Goal: Find specific page/section: Find specific page/section

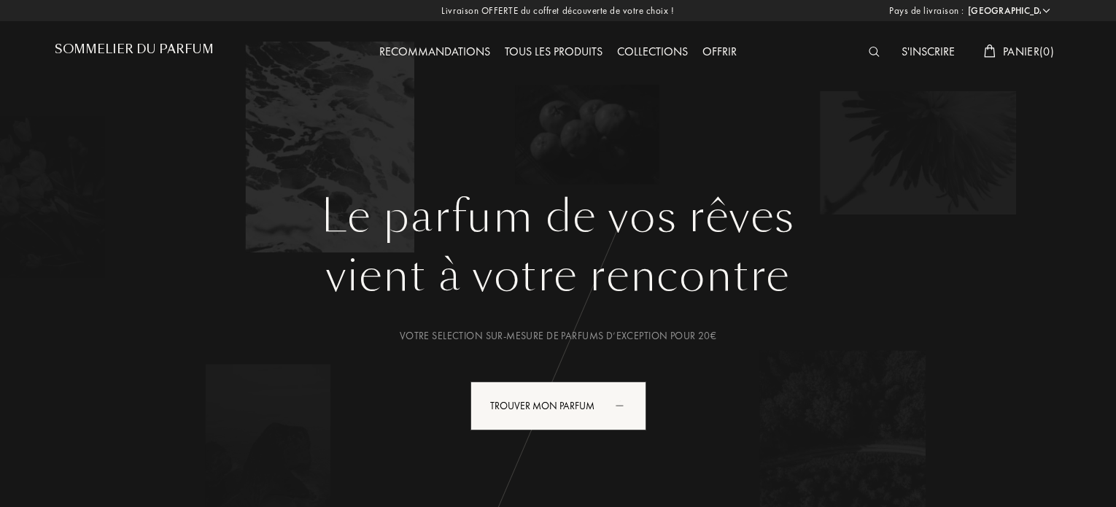
select select "FR"
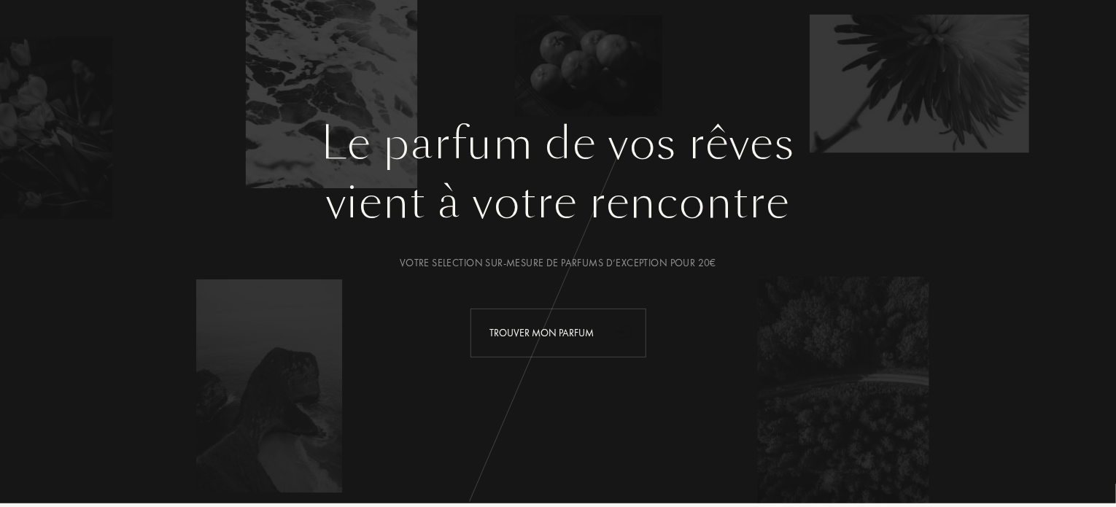
click at [572, 351] on div "Trouver mon parfum" at bounding box center [559, 333] width 176 height 49
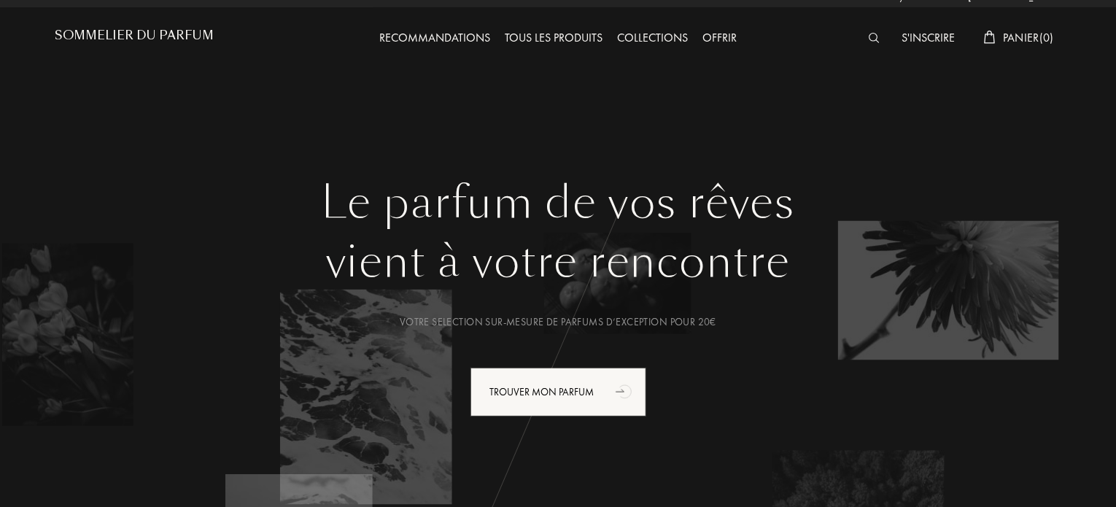
scroll to position [0, 0]
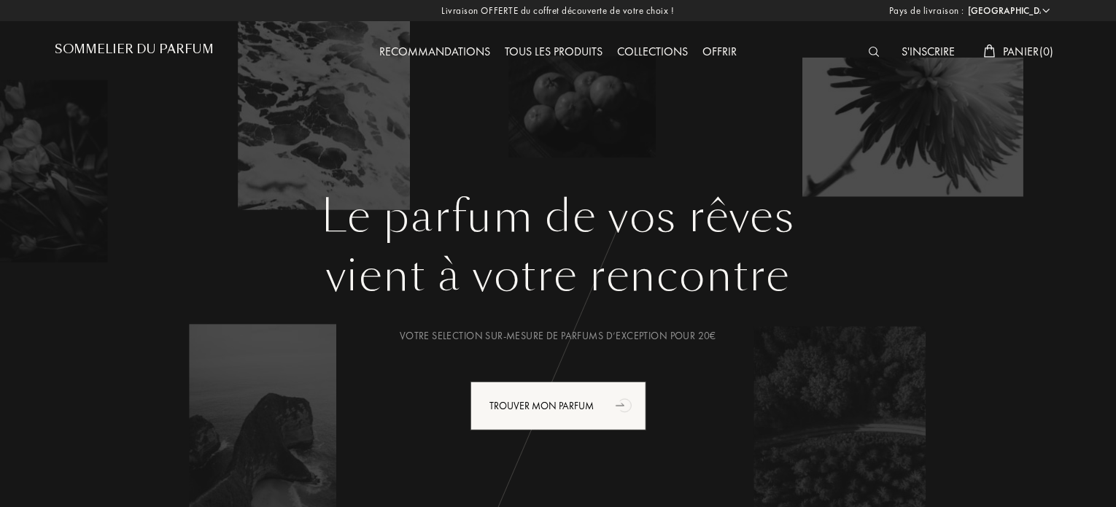
click at [538, 53] on div "Tous les produits" at bounding box center [554, 52] width 112 height 19
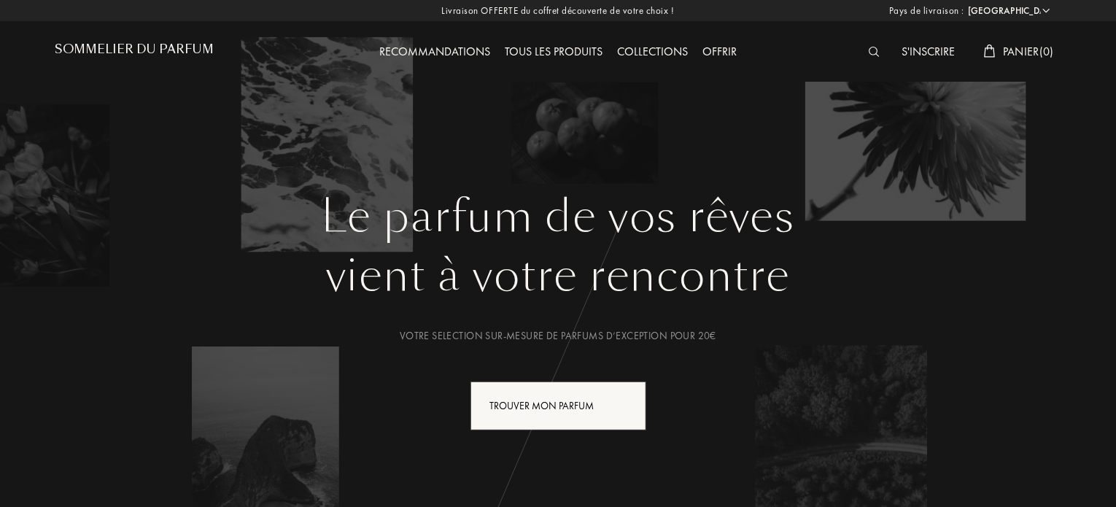
click at [557, 433] on div "Le parfum de vos rêves vient à votre rencontre Votre selection sur-mesure de pa…" at bounding box center [558, 368] width 1007 height 357
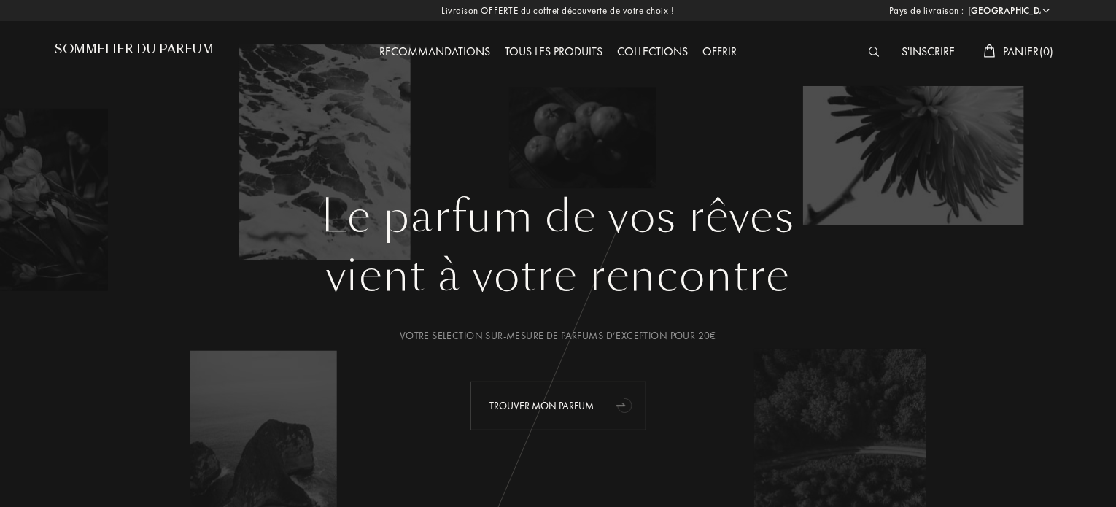
click at [560, 418] on div "Trouver mon parfum" at bounding box center [559, 406] width 176 height 49
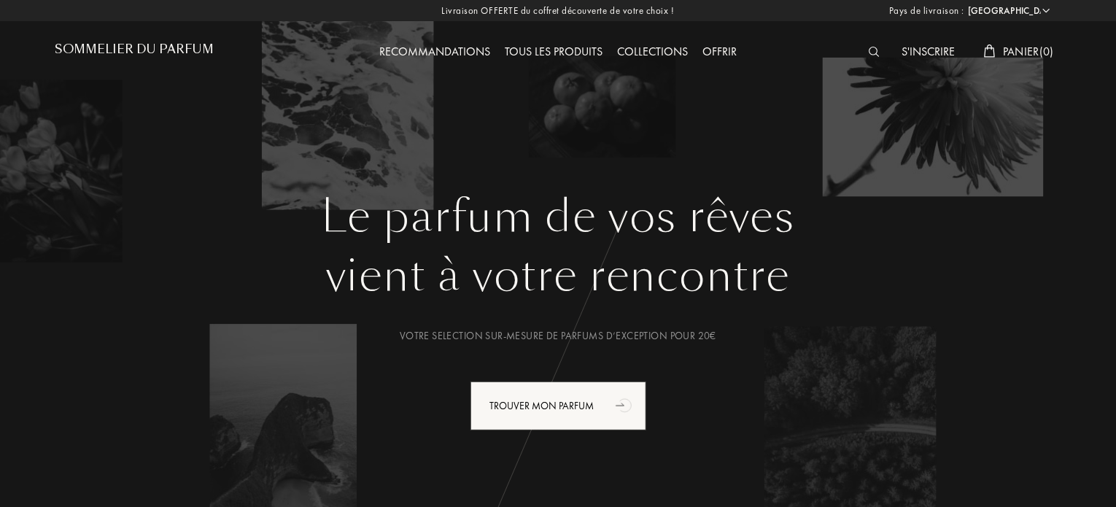
click at [871, 55] on img at bounding box center [874, 52] width 11 height 10
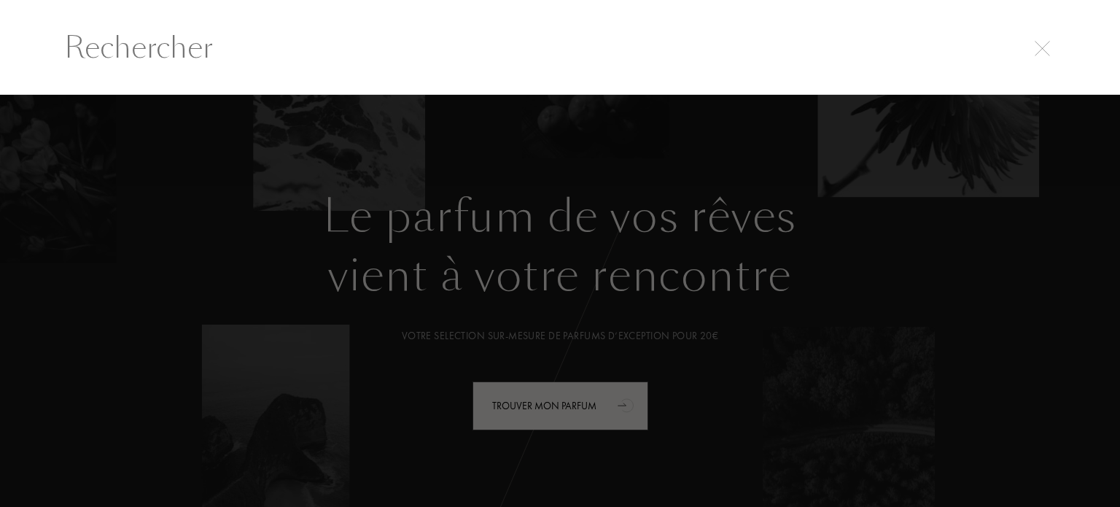
click at [735, 61] on input "text" at bounding box center [560, 48] width 1050 height 44
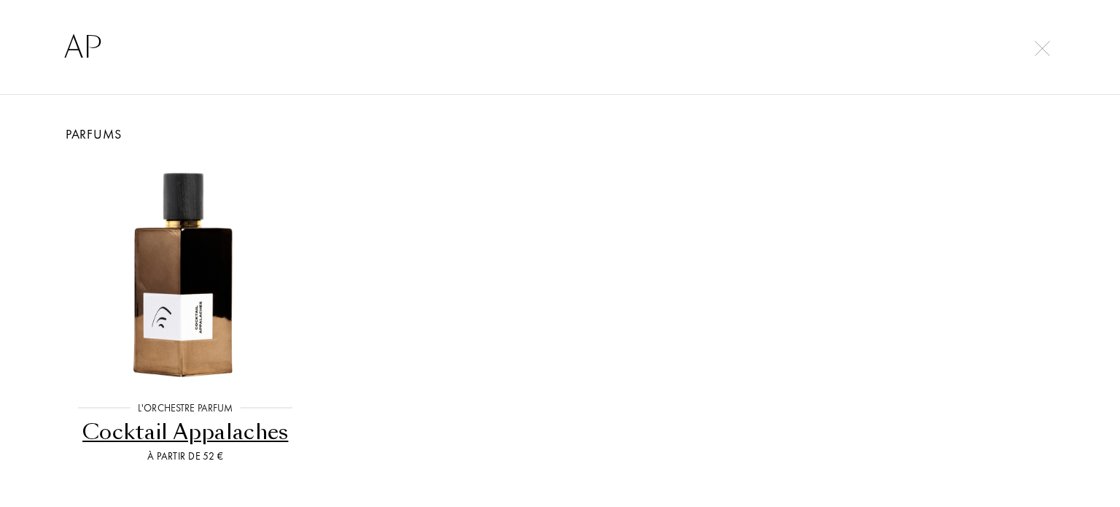
type input "A"
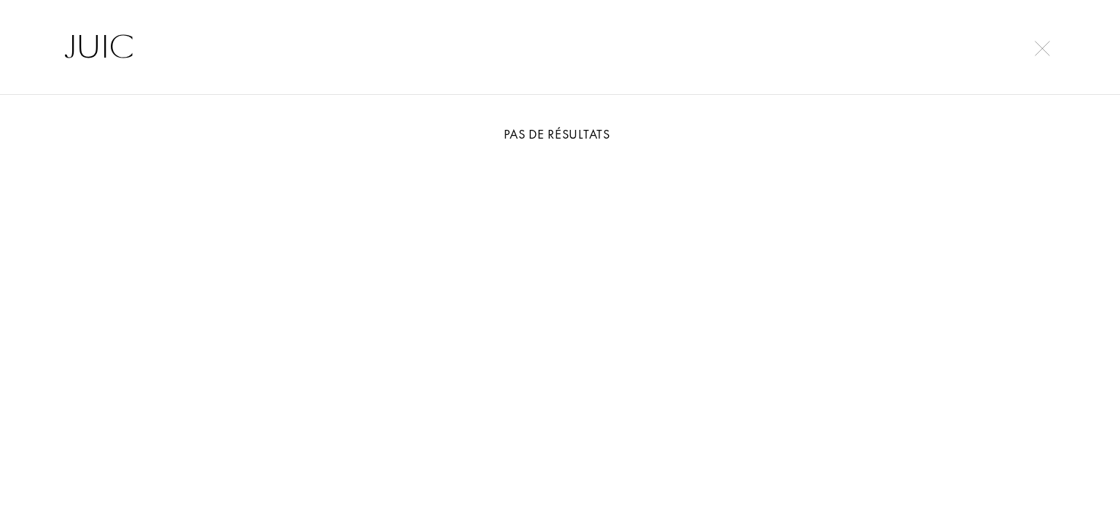
type input "JUICY"
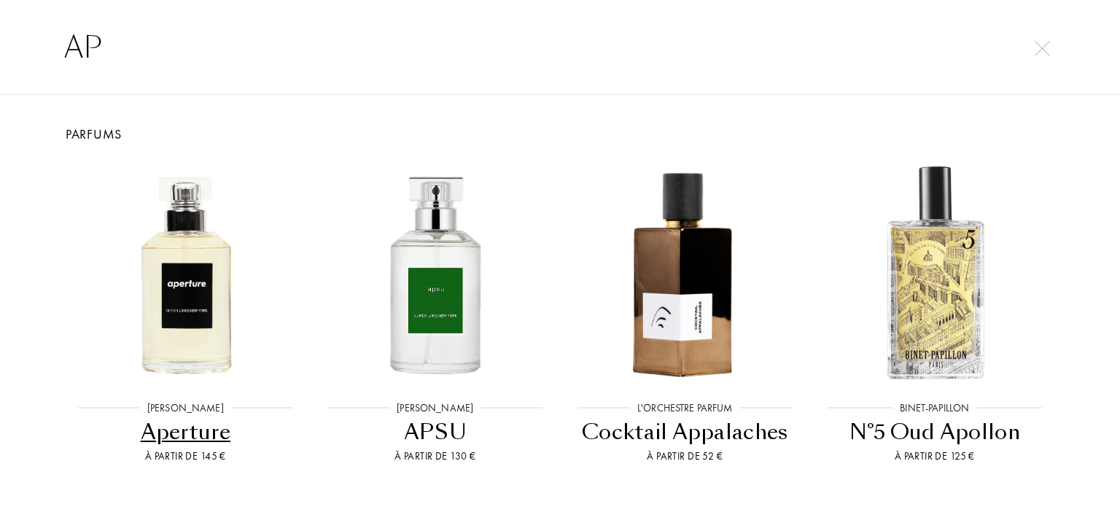
type input "A"
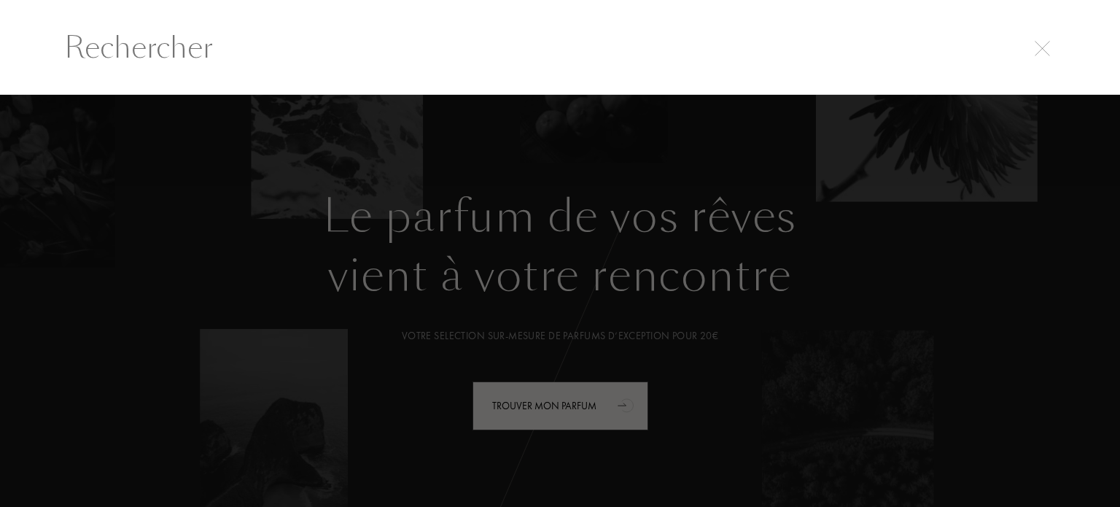
click at [899, 295] on div at bounding box center [560, 301] width 1120 height 413
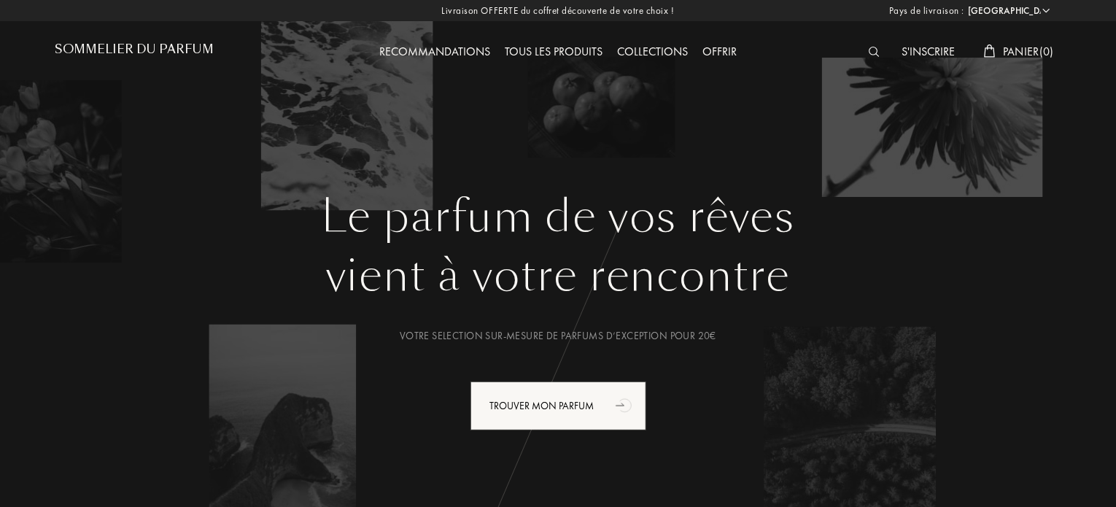
click at [869, 49] on img at bounding box center [874, 52] width 11 height 10
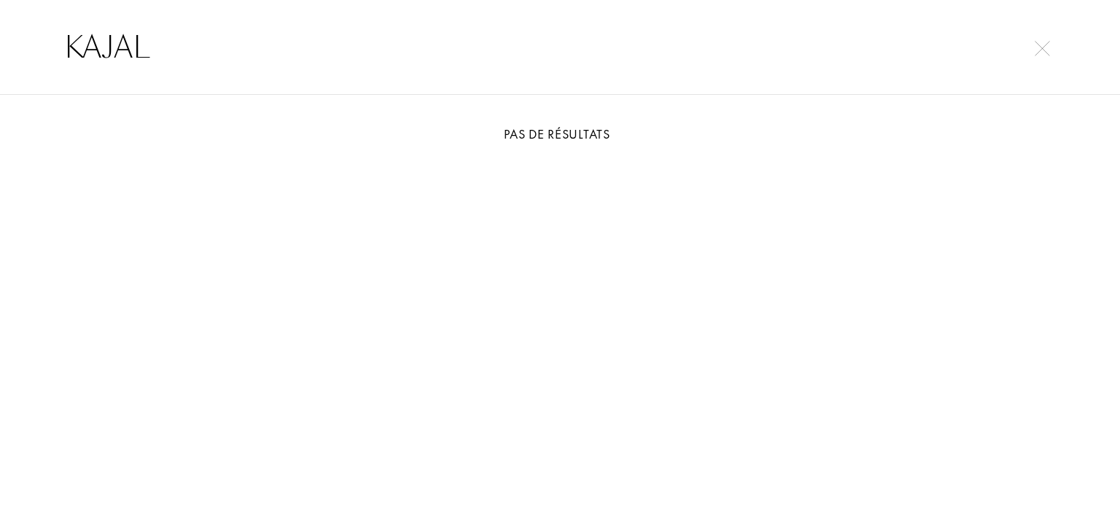
type input "KAJAL"
click at [1053, 47] on input "KAJAL" at bounding box center [560, 48] width 1050 height 44
click at [1047, 47] on img at bounding box center [1042, 48] width 15 height 15
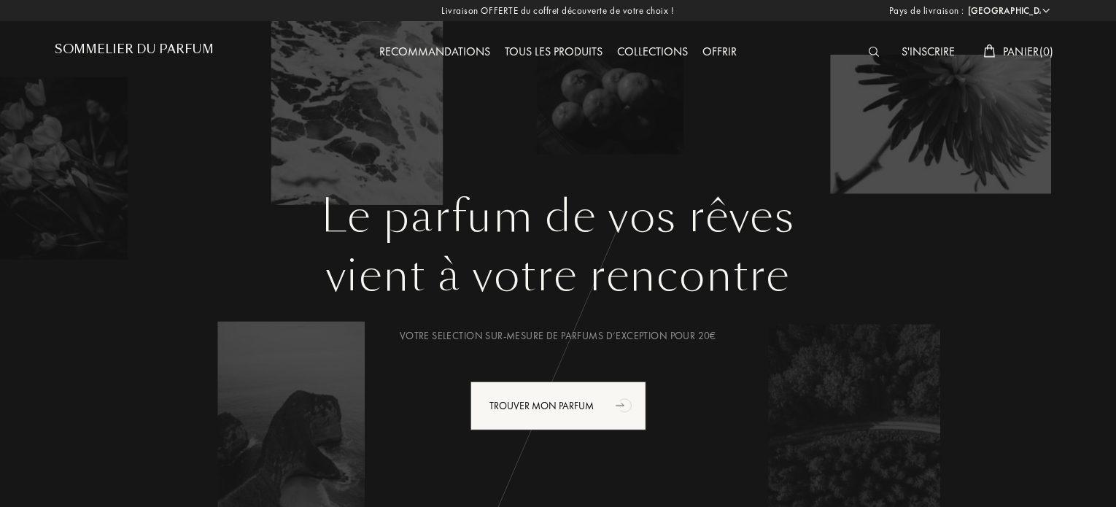
click at [1008, 15] on select "Afghanistan Afrique du Sud Albanie Algérie Allemagne Andorre Angola Anguilla An…" at bounding box center [1008, 11] width 88 height 15
select select "DZ"
click at [964, 4] on select "Afghanistan Afrique du Sud Albanie Algérie Allemagne Andorre Angola Anguilla An…" at bounding box center [1008, 11] width 88 height 15
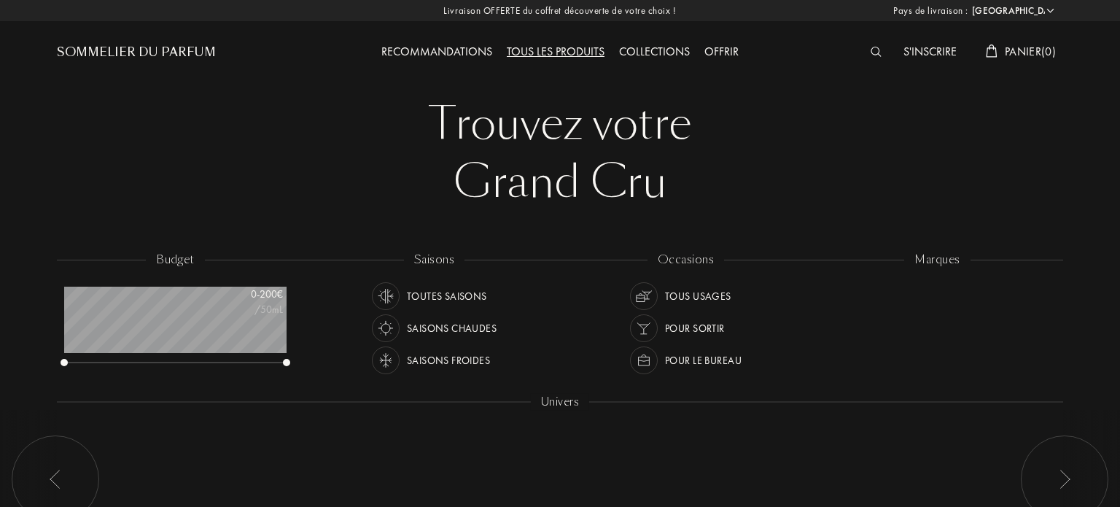
select select "FR"
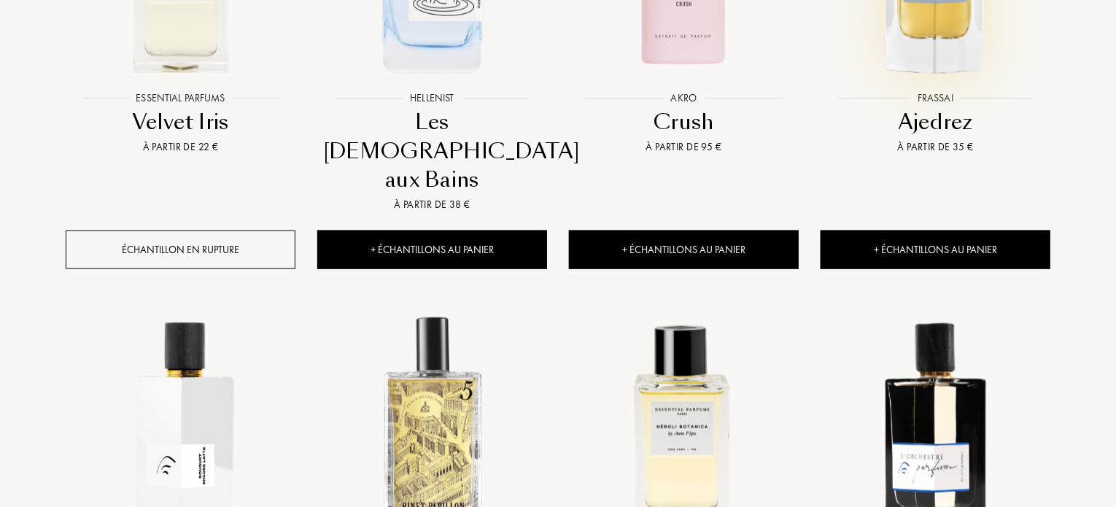
scroll to position [948, 0]
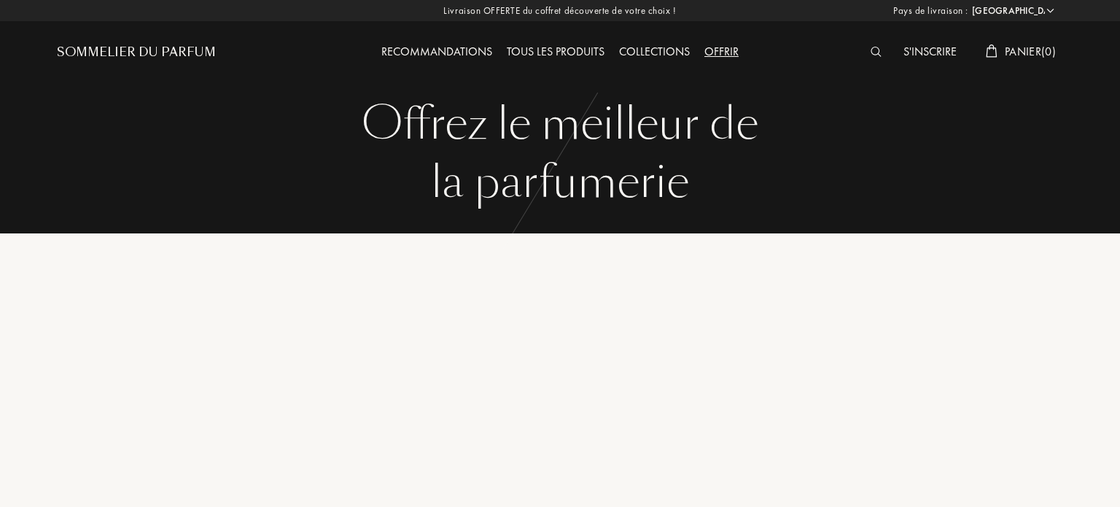
select select "DZ"
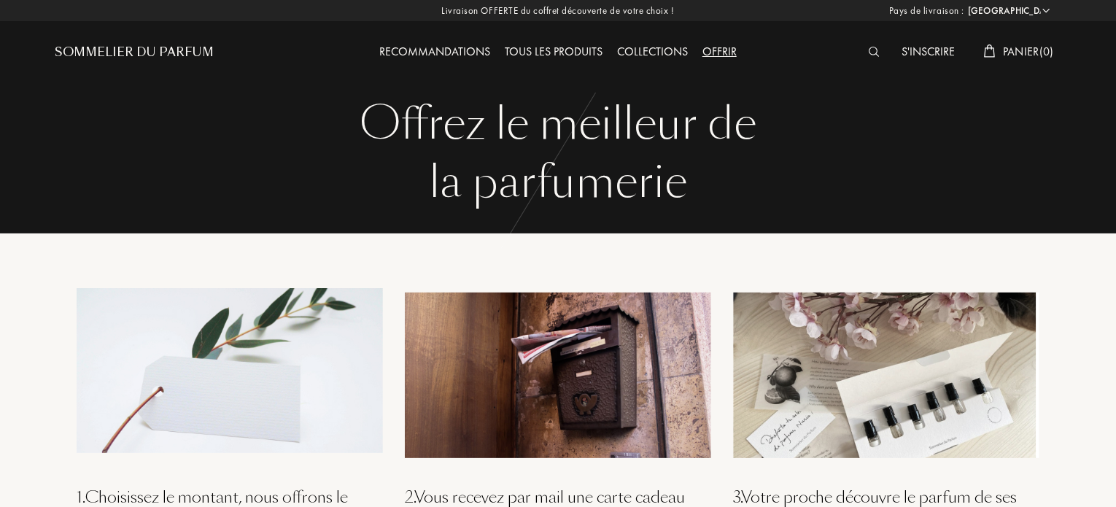
click at [863, 48] on div at bounding box center [878, 52] width 33 height 19
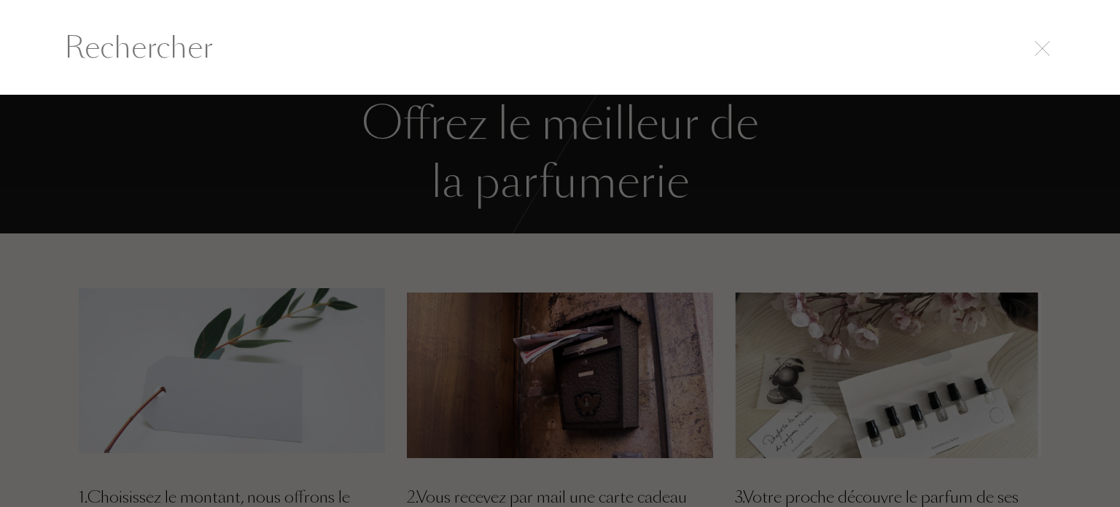
click at [449, 62] on input "text" at bounding box center [560, 48] width 1050 height 44
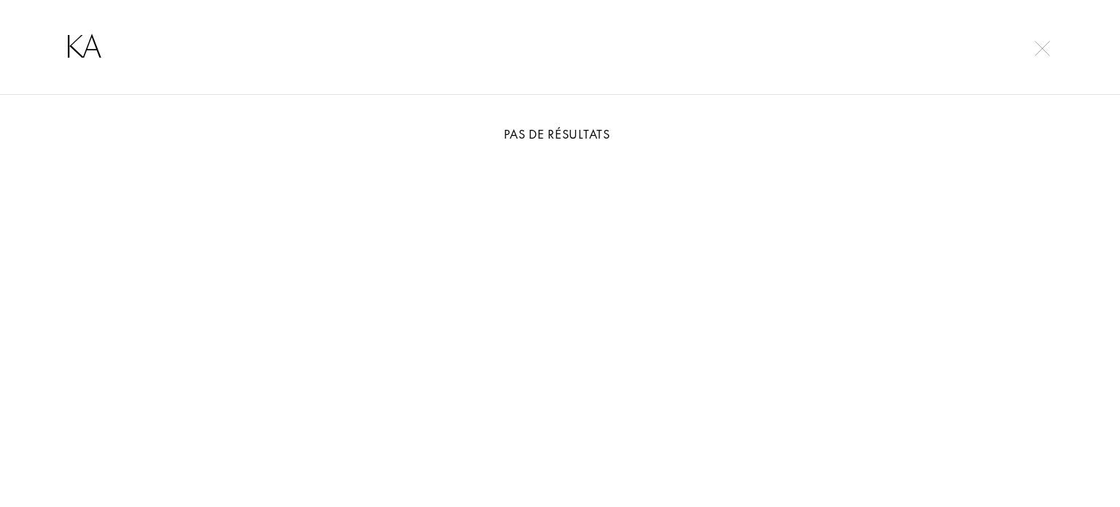
type input "K"
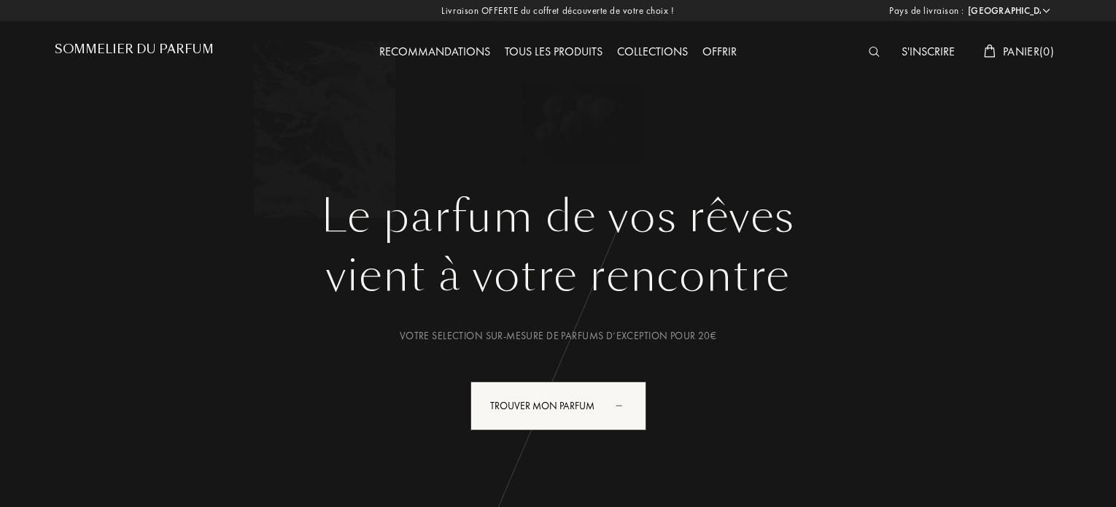
select select "DZ"
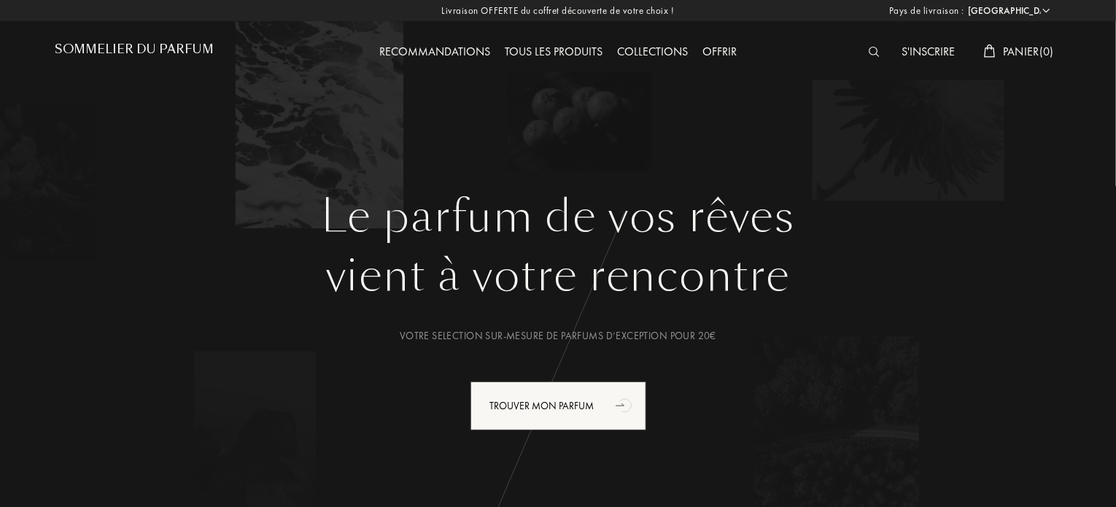
drag, startPoint x: 435, startPoint y: 218, endPoint x: 457, endPoint y: 208, distance: 24.8
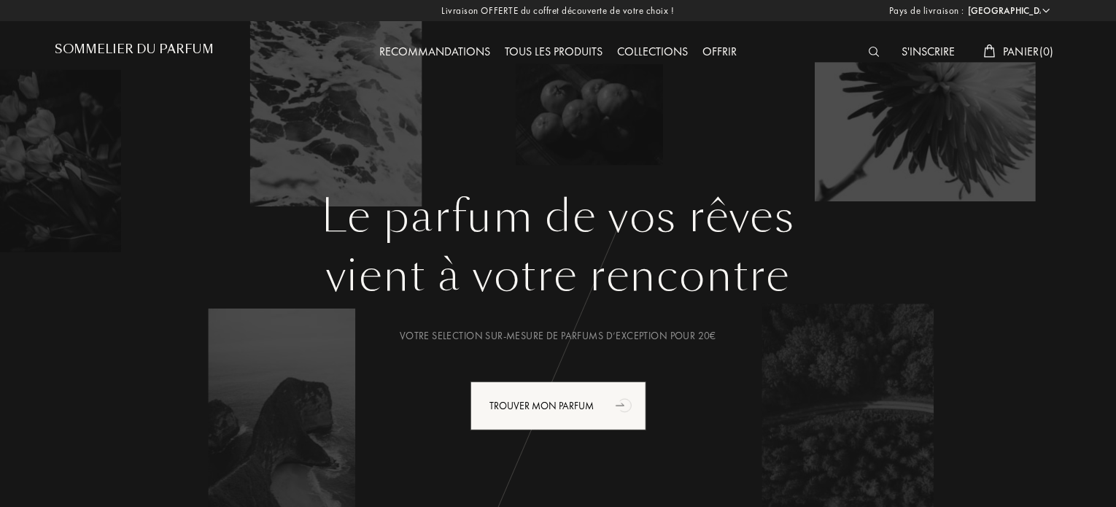
click at [862, 44] on div at bounding box center [878, 52] width 33 height 19
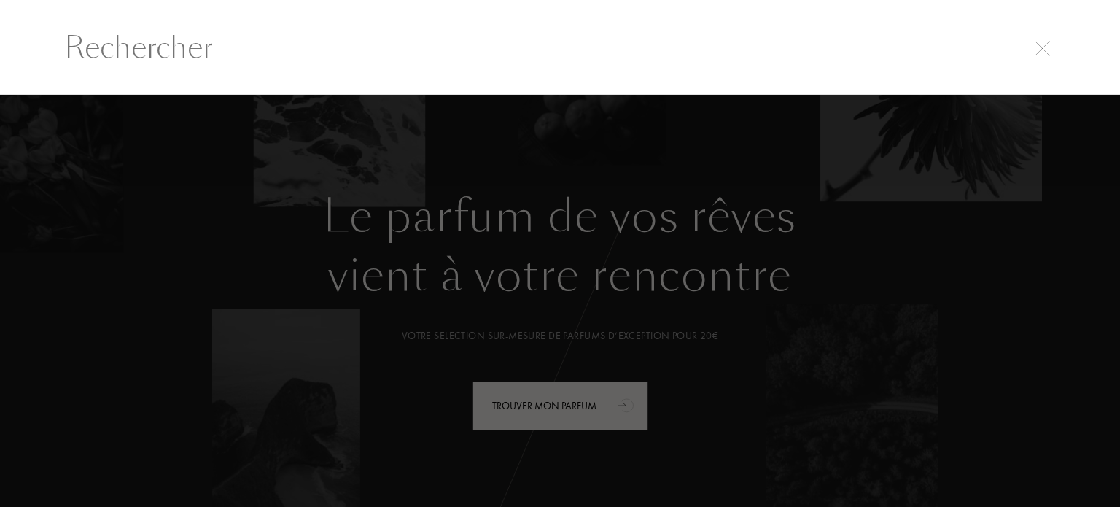
click at [683, 40] on input "text" at bounding box center [560, 48] width 1050 height 44
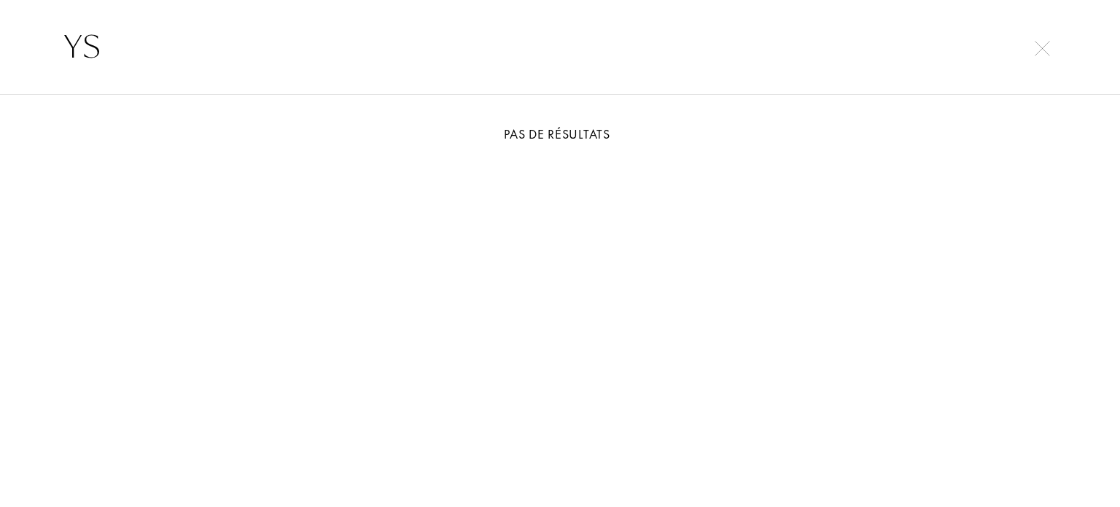
type input "Y"
type input "L"
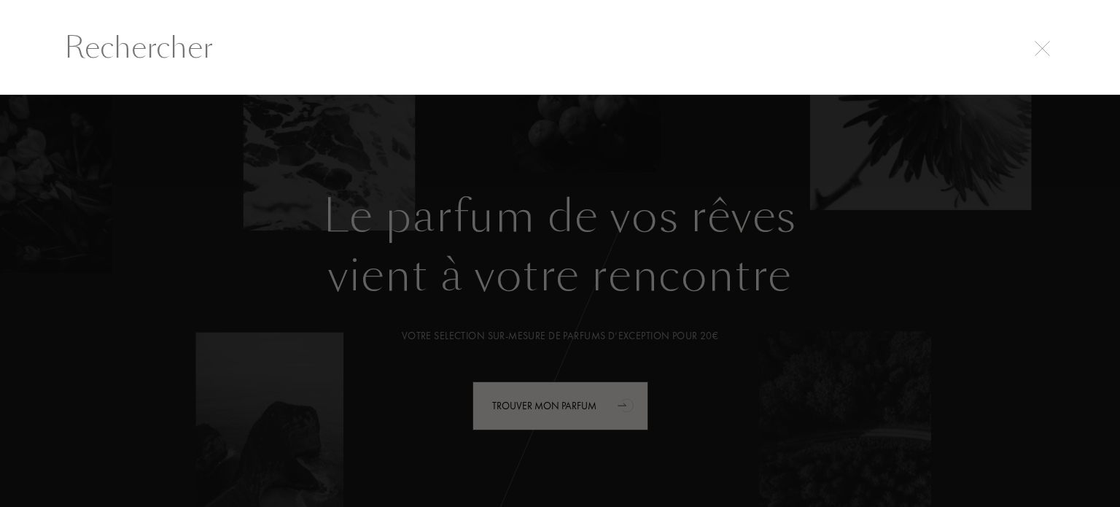
drag, startPoint x: 716, startPoint y: 221, endPoint x: 684, endPoint y: 217, distance: 32.3
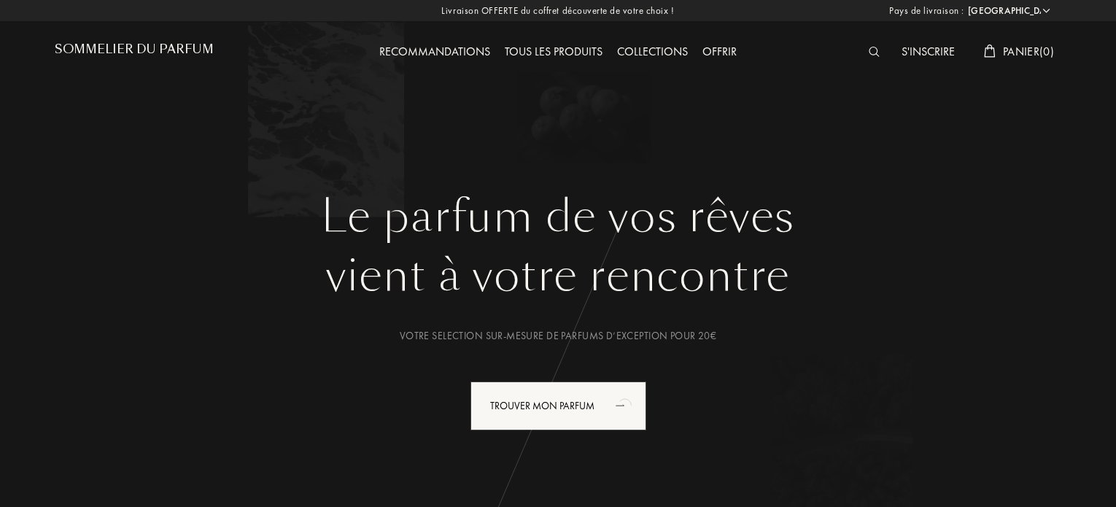
select select "DZ"
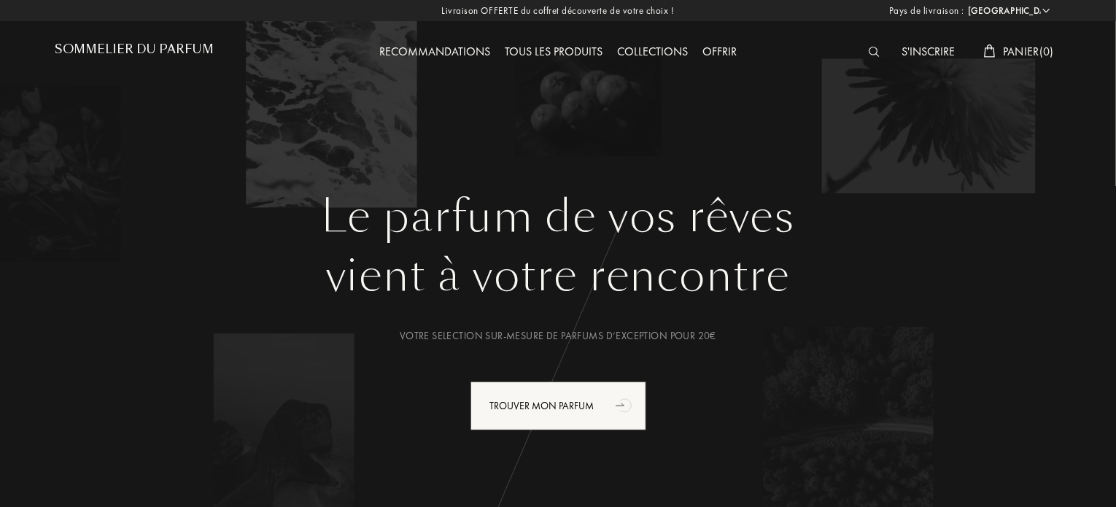
click at [870, 60] on div at bounding box center [878, 52] width 33 height 19
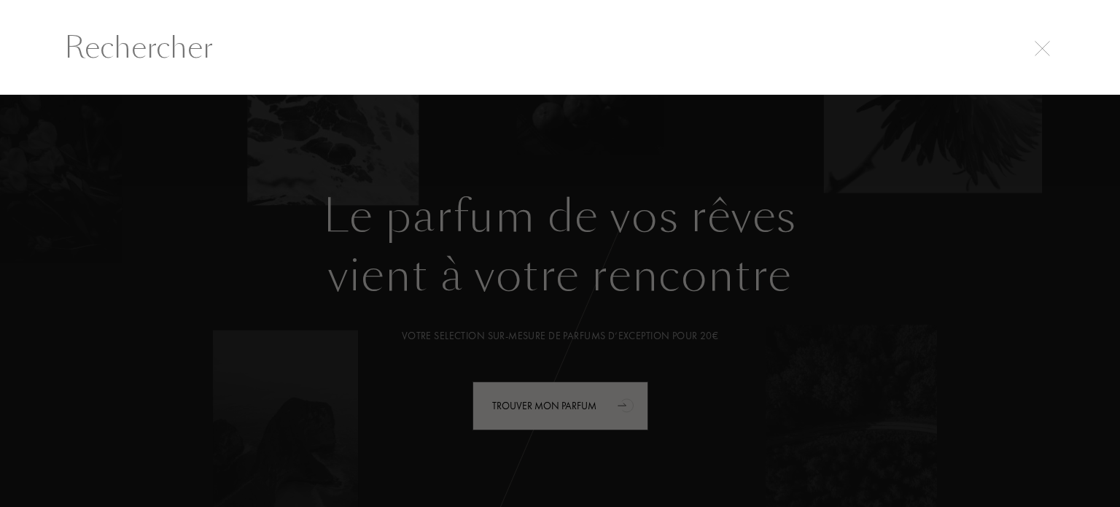
click at [872, 41] on input "text" at bounding box center [560, 48] width 1050 height 44
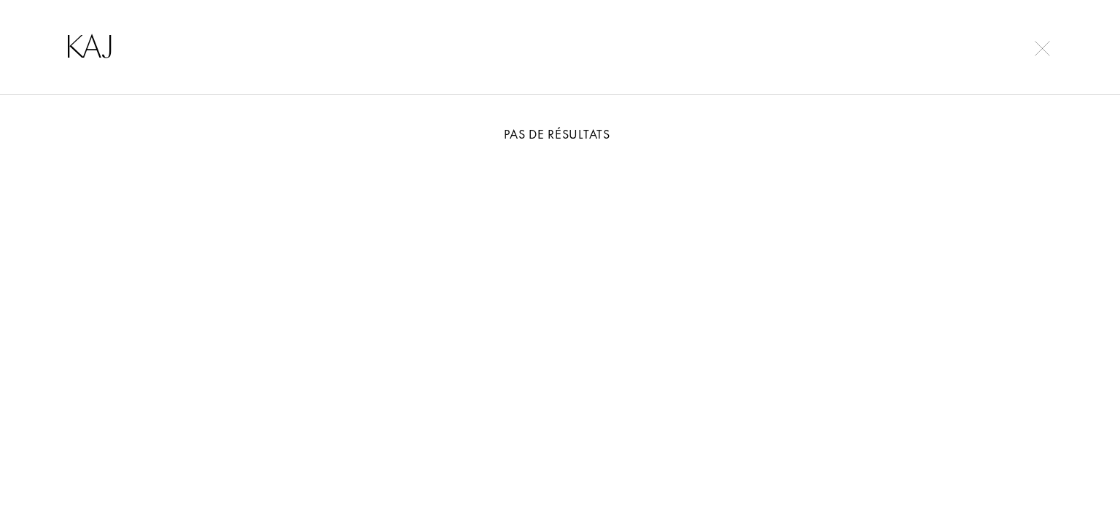
type input "KAJA"
